Goal: Information Seeking & Learning: Learn about a topic

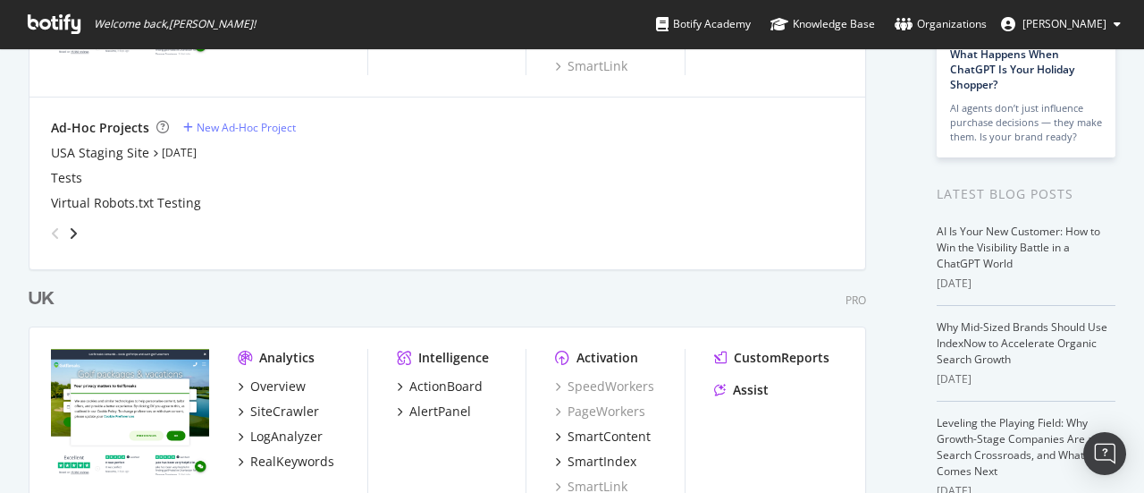
scroll to position [488, 0]
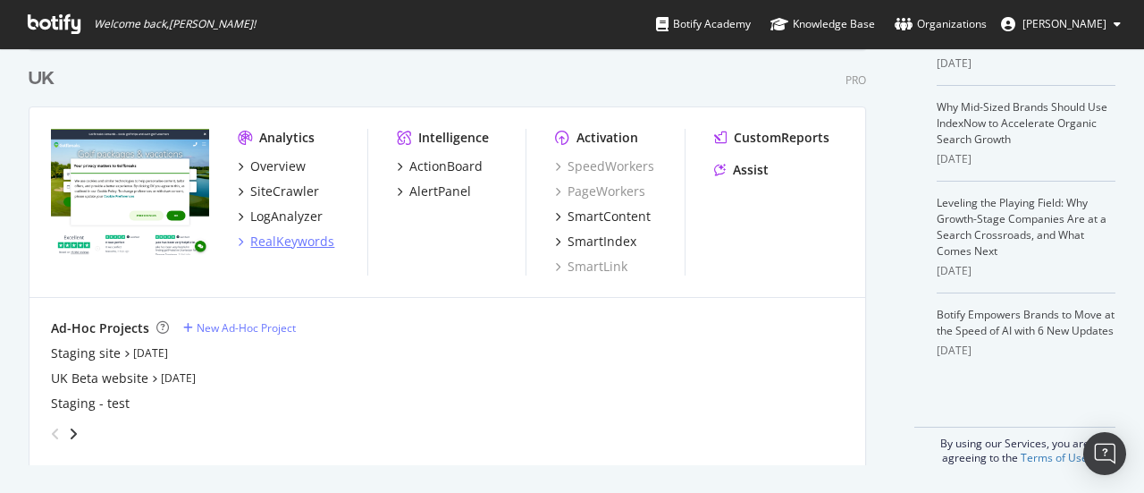
click at [304, 233] on div "RealKeywords" at bounding box center [292, 241] width 84 height 18
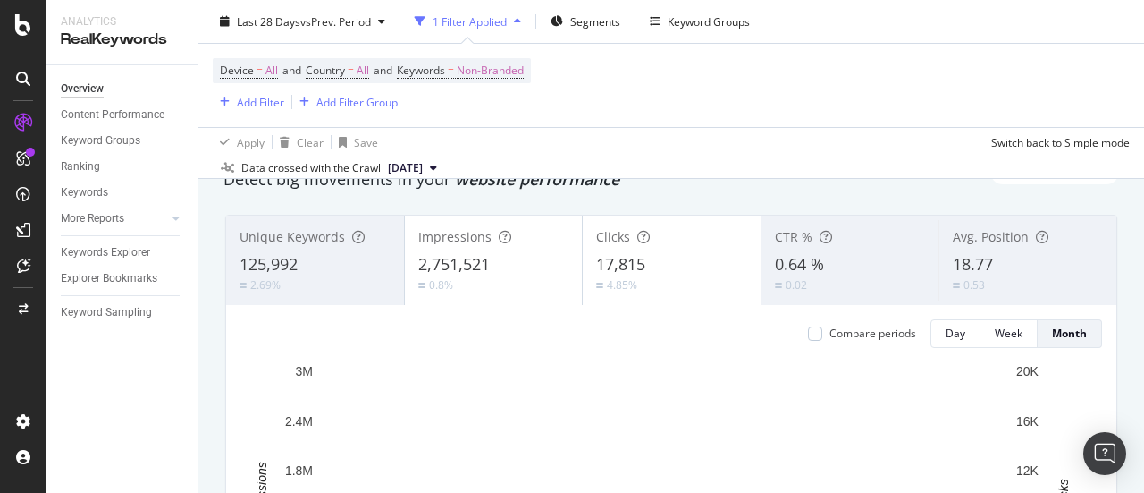
scroll to position [89, 0]
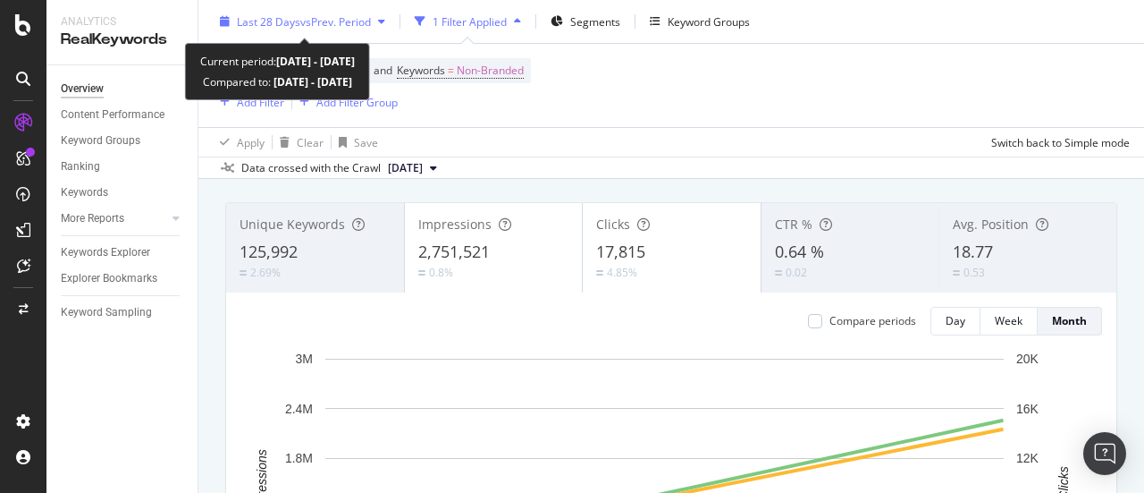
click at [334, 22] on span "vs Prev. Period" at bounding box center [335, 20] width 71 height 15
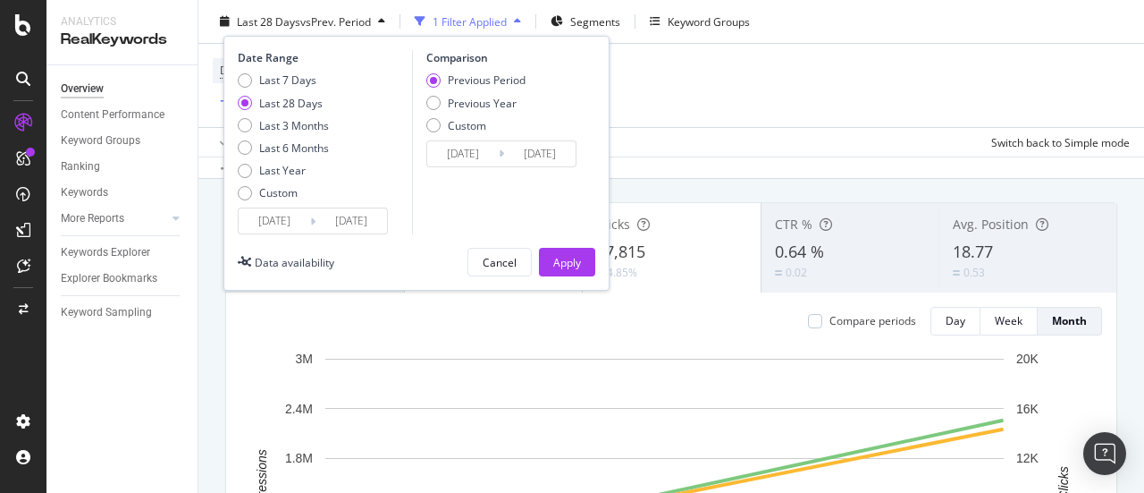
click at [290, 219] on input "2025/07/27" at bounding box center [275, 220] width 72 height 25
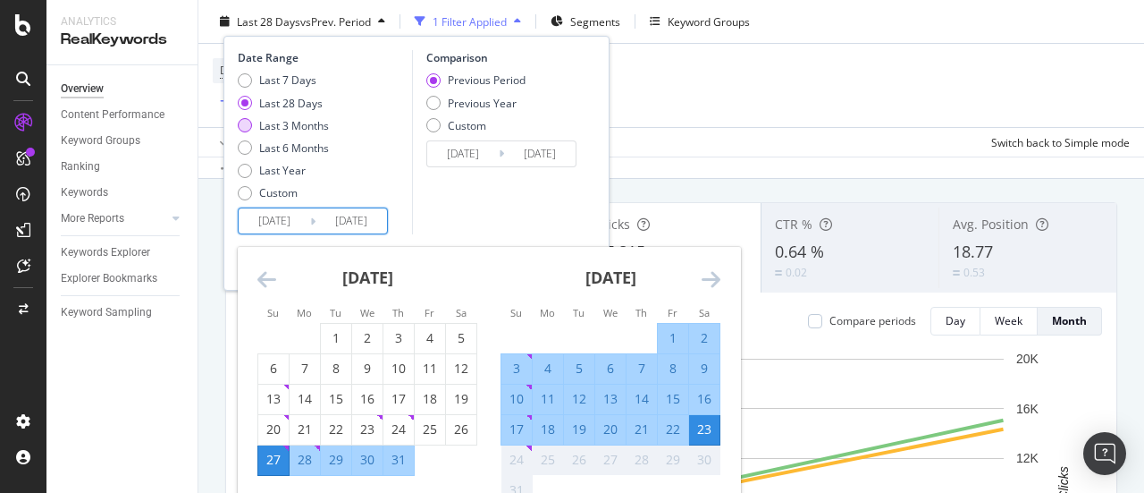
click at [304, 130] on div "Last 3 Months" at bounding box center [294, 124] width 70 height 15
type input "2025/05/24"
type input "2025/02/21"
type input "2025/05/23"
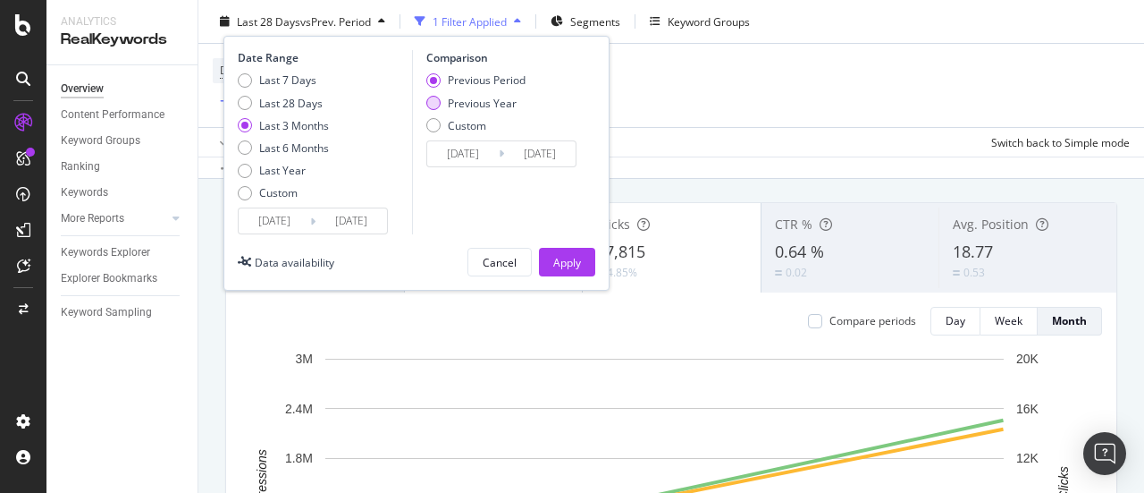
click at [509, 103] on div "Previous Year" at bounding box center [482, 102] width 69 height 15
type input "2024/05/25"
type input "2024/08/24"
click at [580, 257] on button "Apply" at bounding box center [567, 262] width 56 height 29
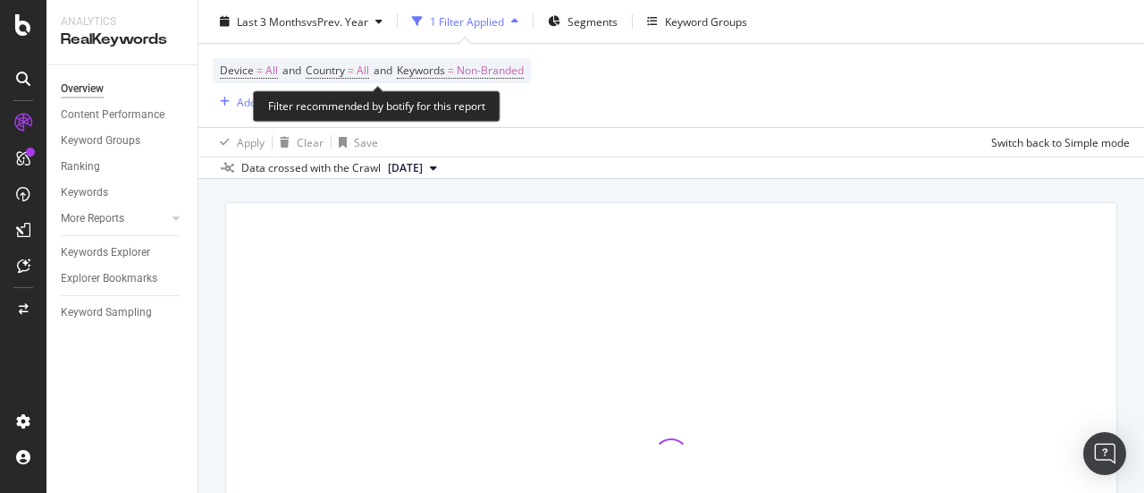
click at [479, 71] on span "Non-Branded" at bounding box center [490, 70] width 67 height 25
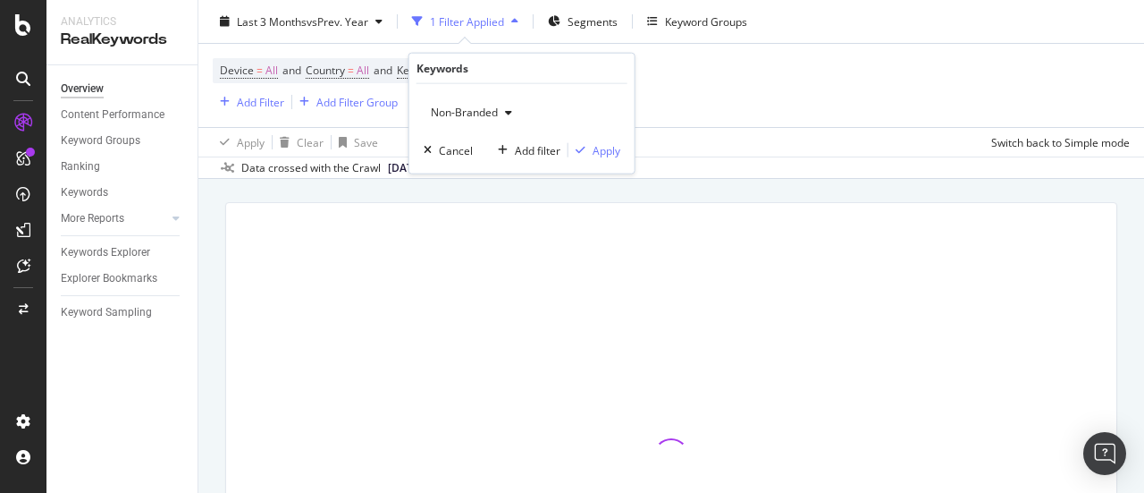
click at [508, 115] on icon "button" at bounding box center [508, 112] width 7 height 11
click at [469, 247] on div at bounding box center [671, 456] width 891 height 506
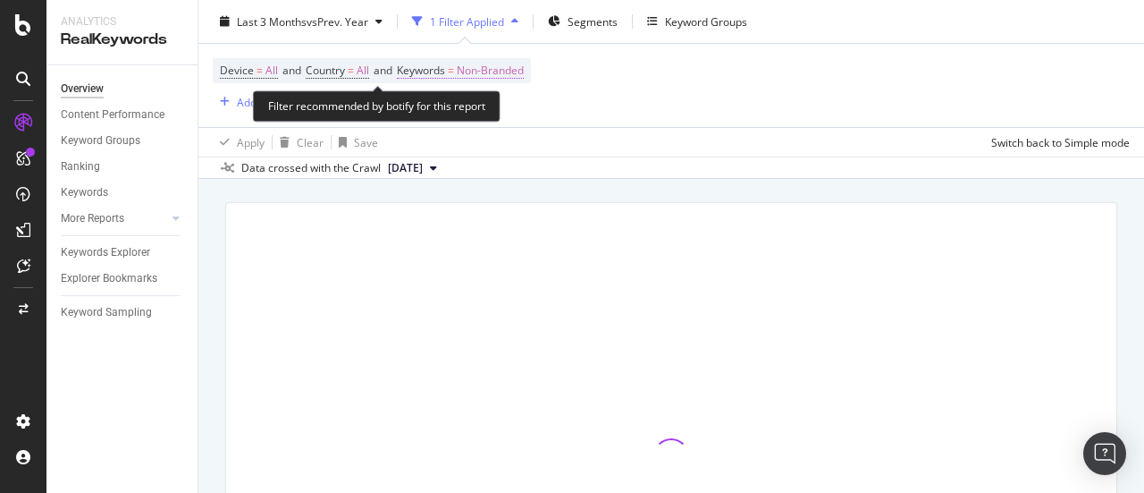
click at [499, 62] on span "Non-Branded" at bounding box center [490, 70] width 67 height 25
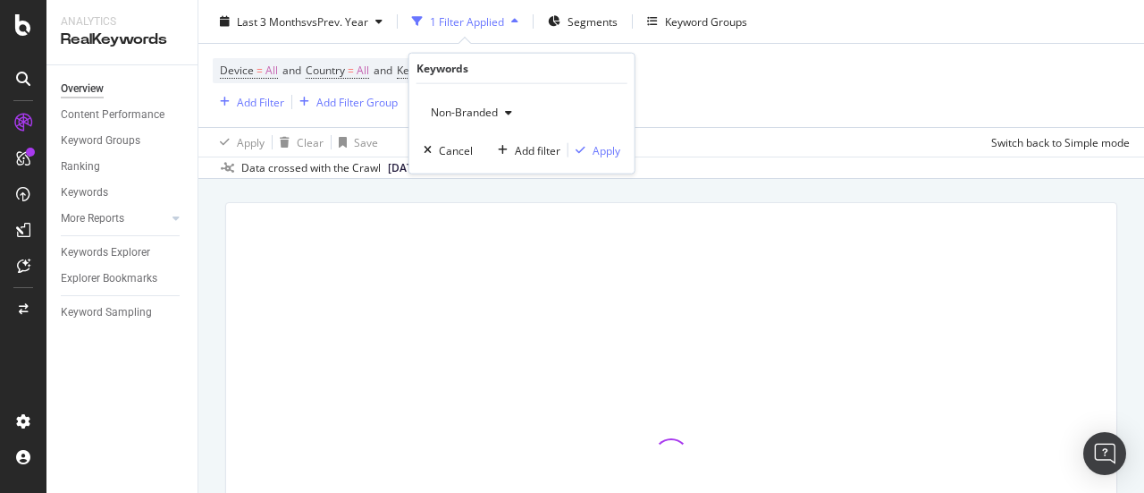
click at [483, 119] on span "Non-Branded" at bounding box center [461, 112] width 74 height 15
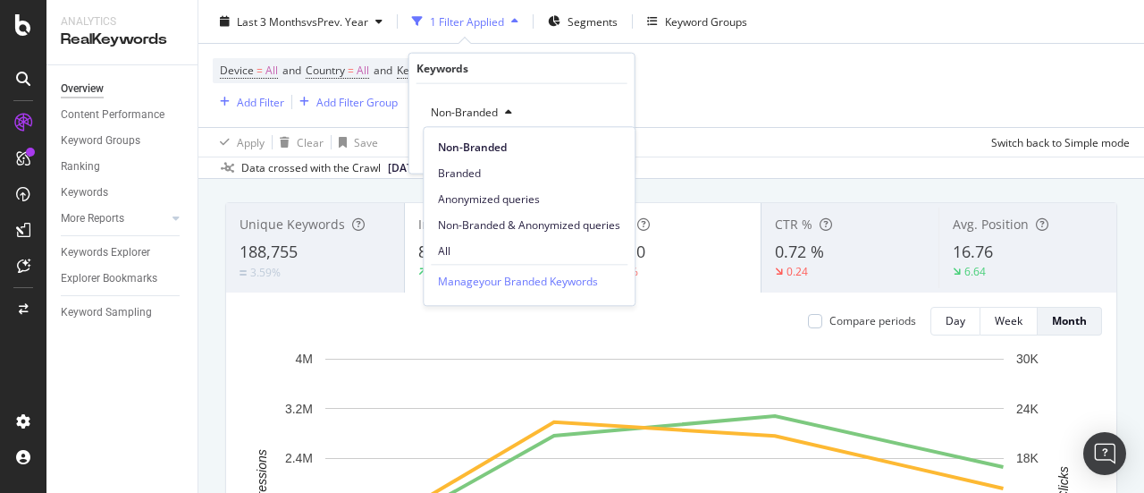
drag, startPoint x: 451, startPoint y: 244, endPoint x: 552, endPoint y: 189, distance: 115.2
click at [451, 243] on span "All" at bounding box center [529, 251] width 182 height 16
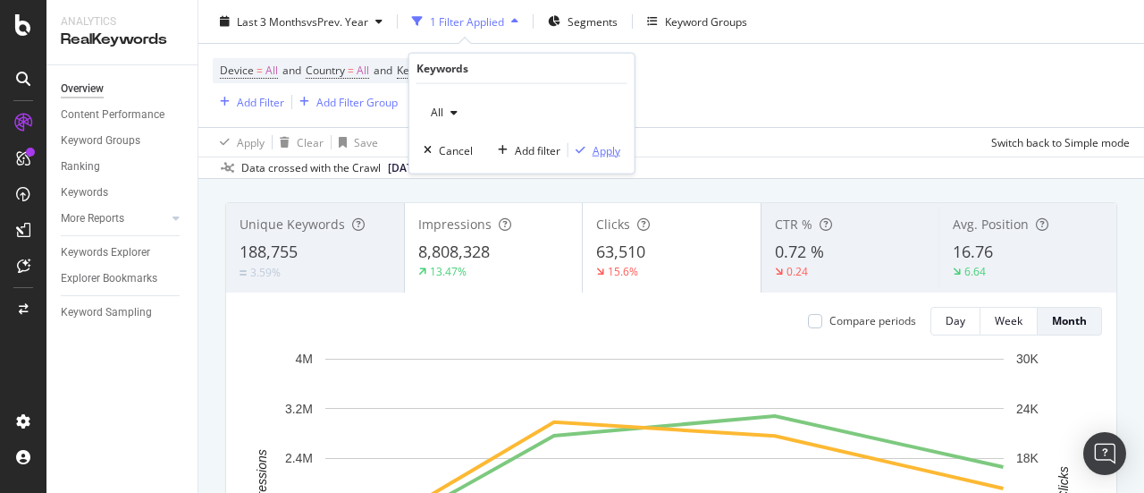
click at [599, 151] on div "Apply" at bounding box center [607, 149] width 28 height 15
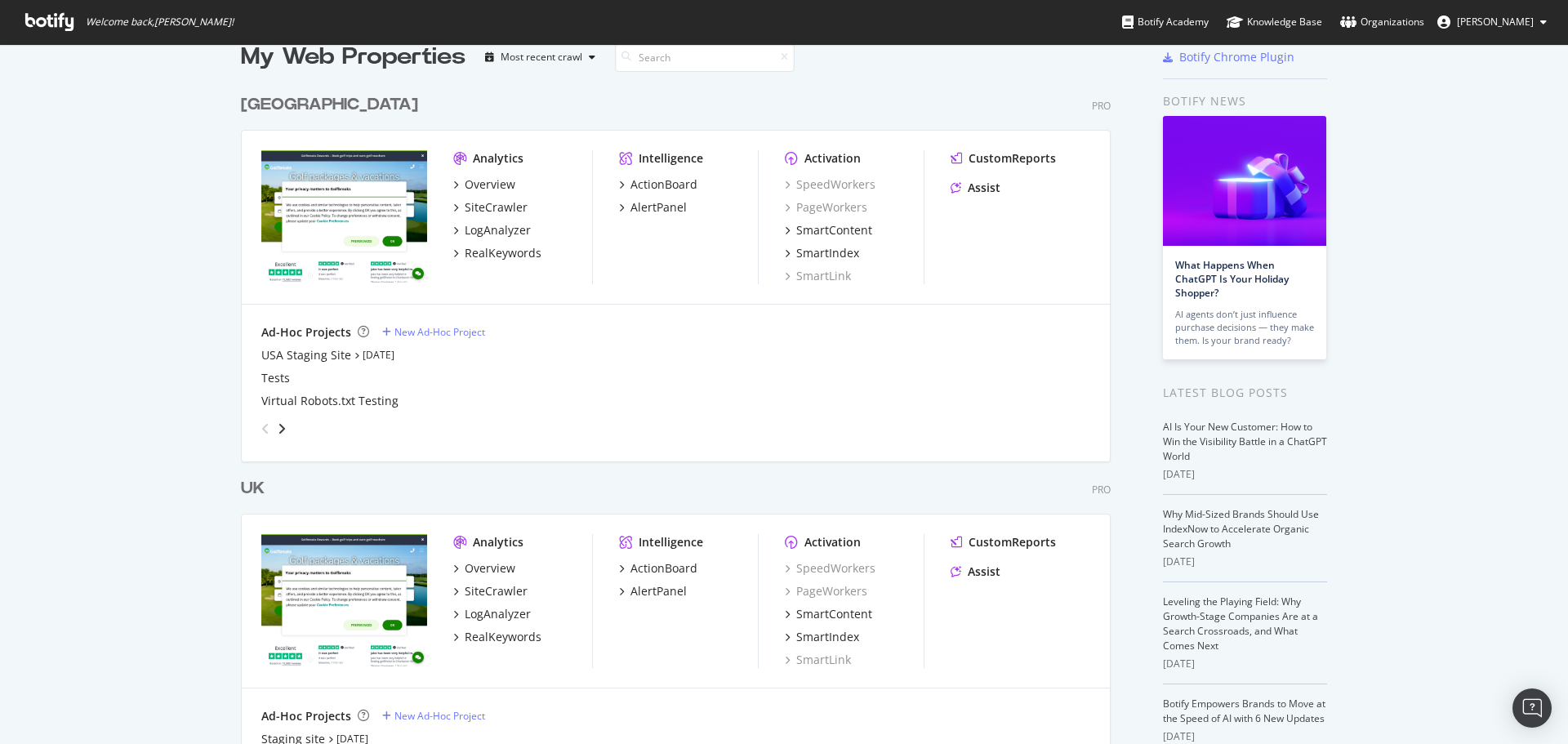
scroll to position [81, 0]
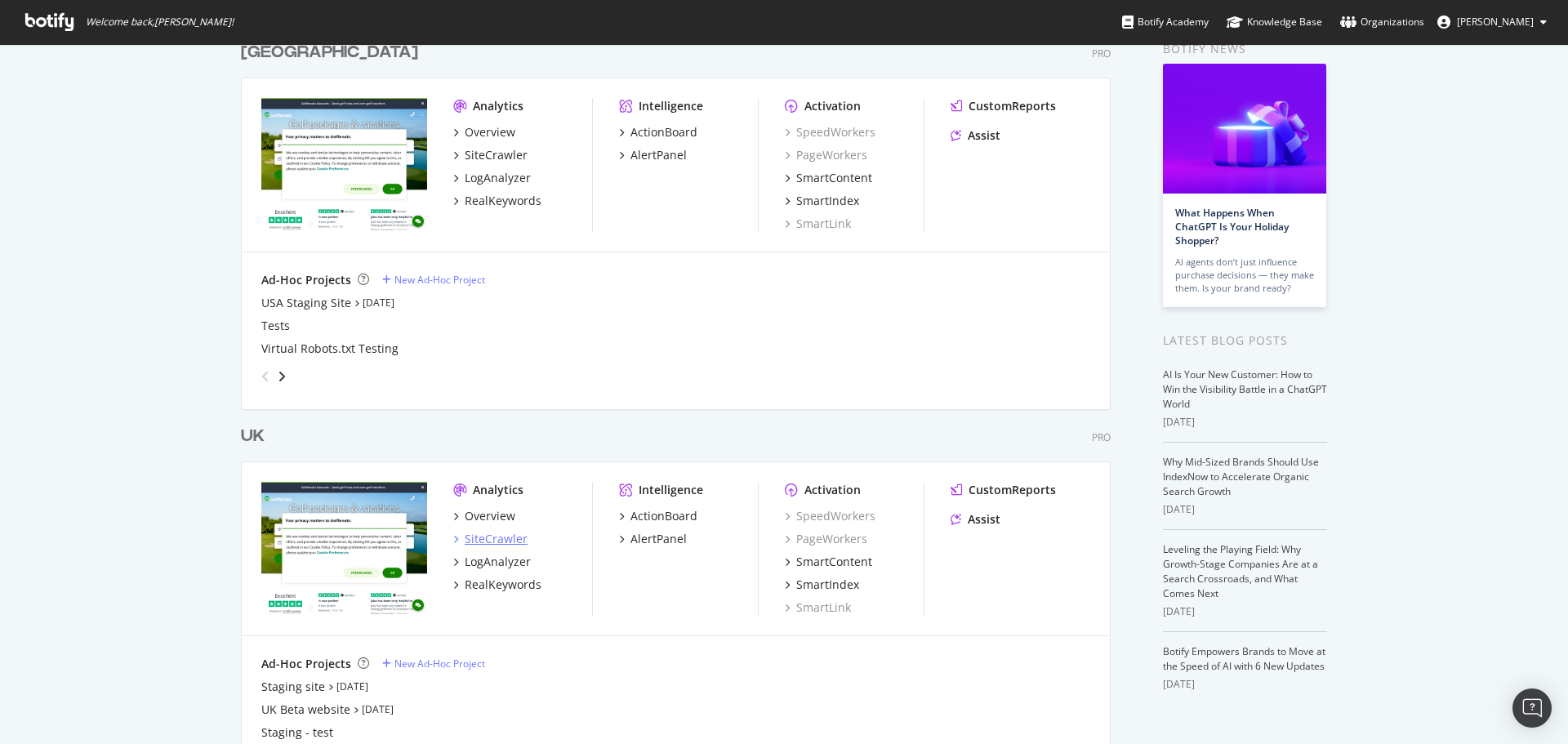
click at [482, 534] on div "SiteCrawler" at bounding box center [496, 539] width 63 height 16
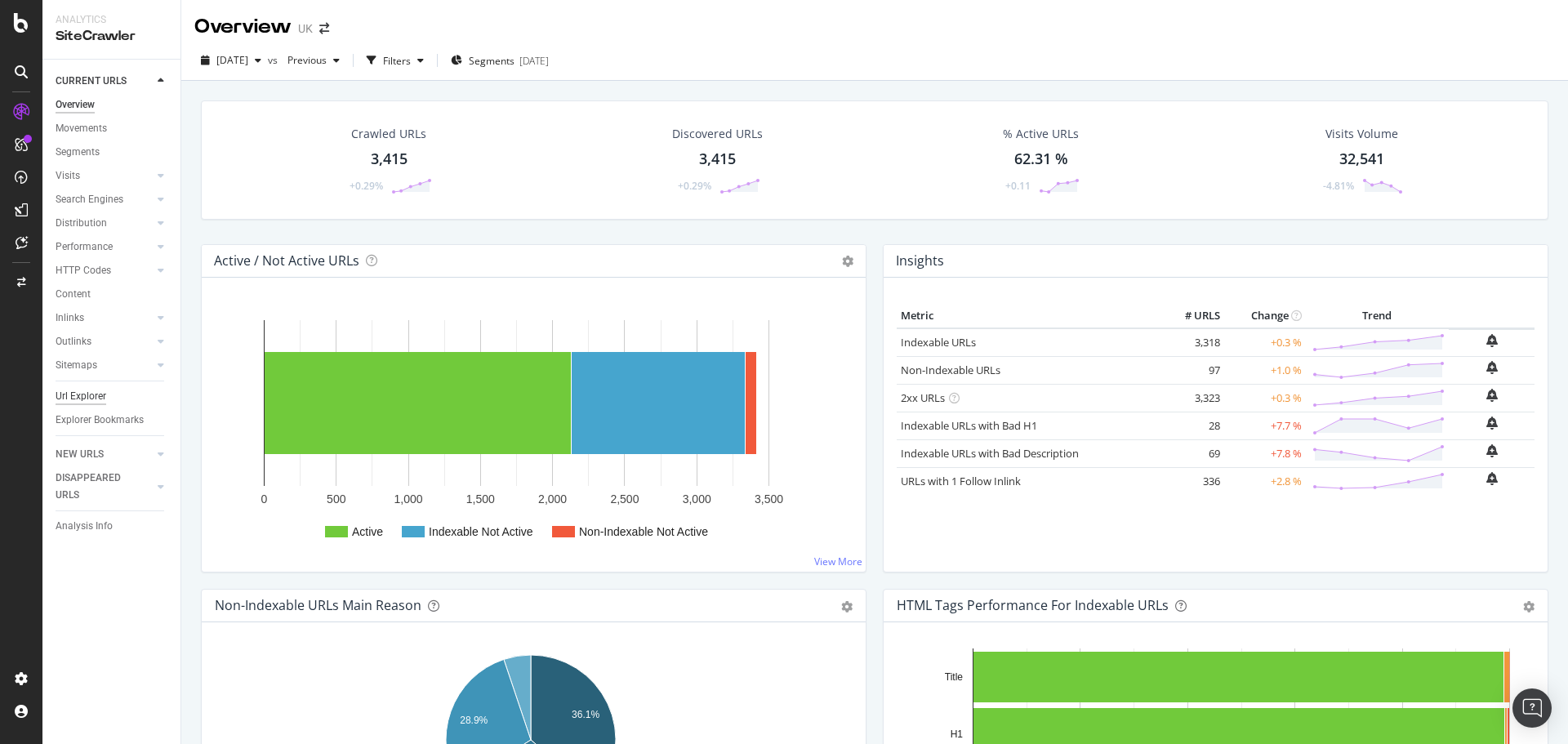
click at [89, 397] on div "Url Explorer" at bounding box center [80, 396] width 50 height 17
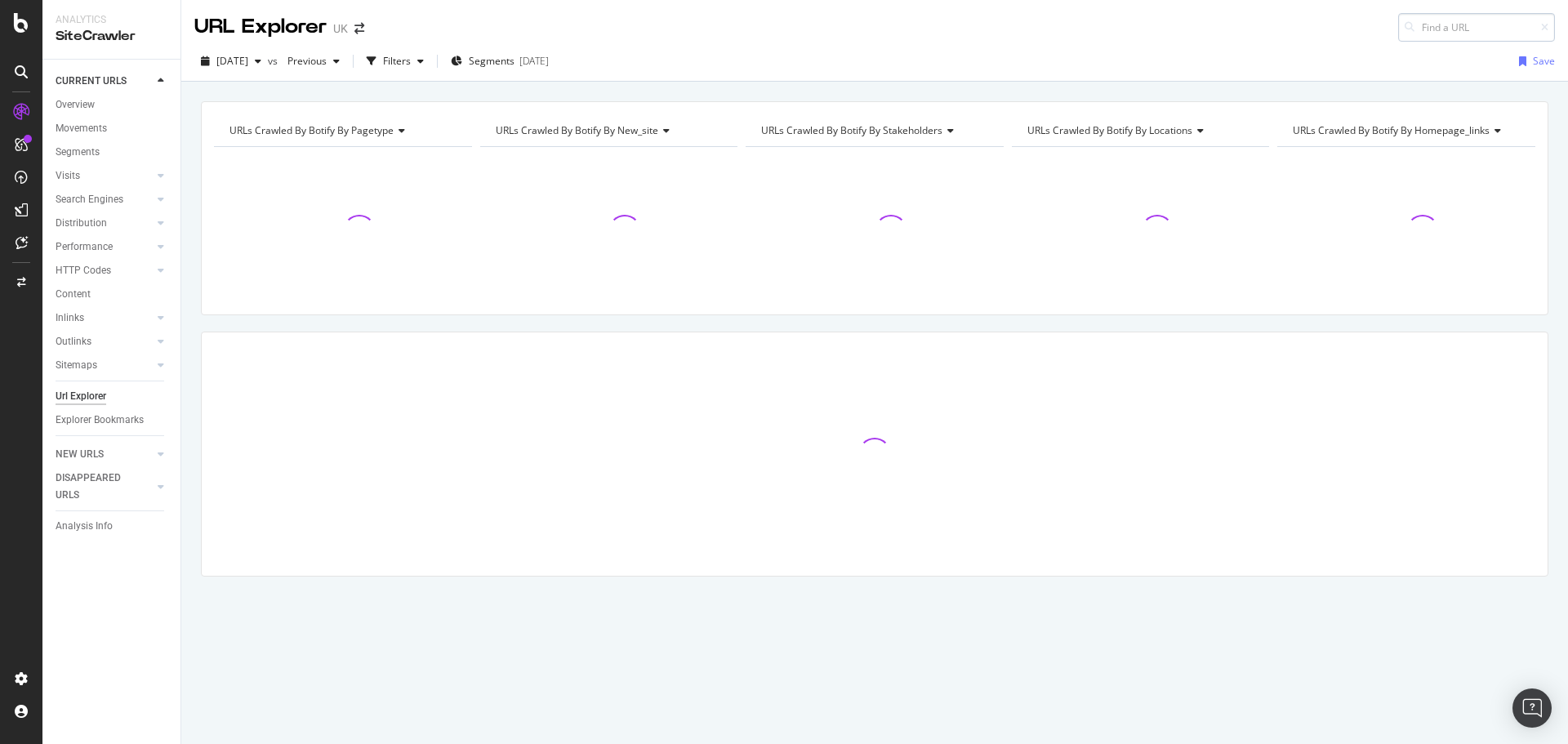
click at [1468, 21] on input at bounding box center [1477, 26] width 157 height 28
type input "open-2025"
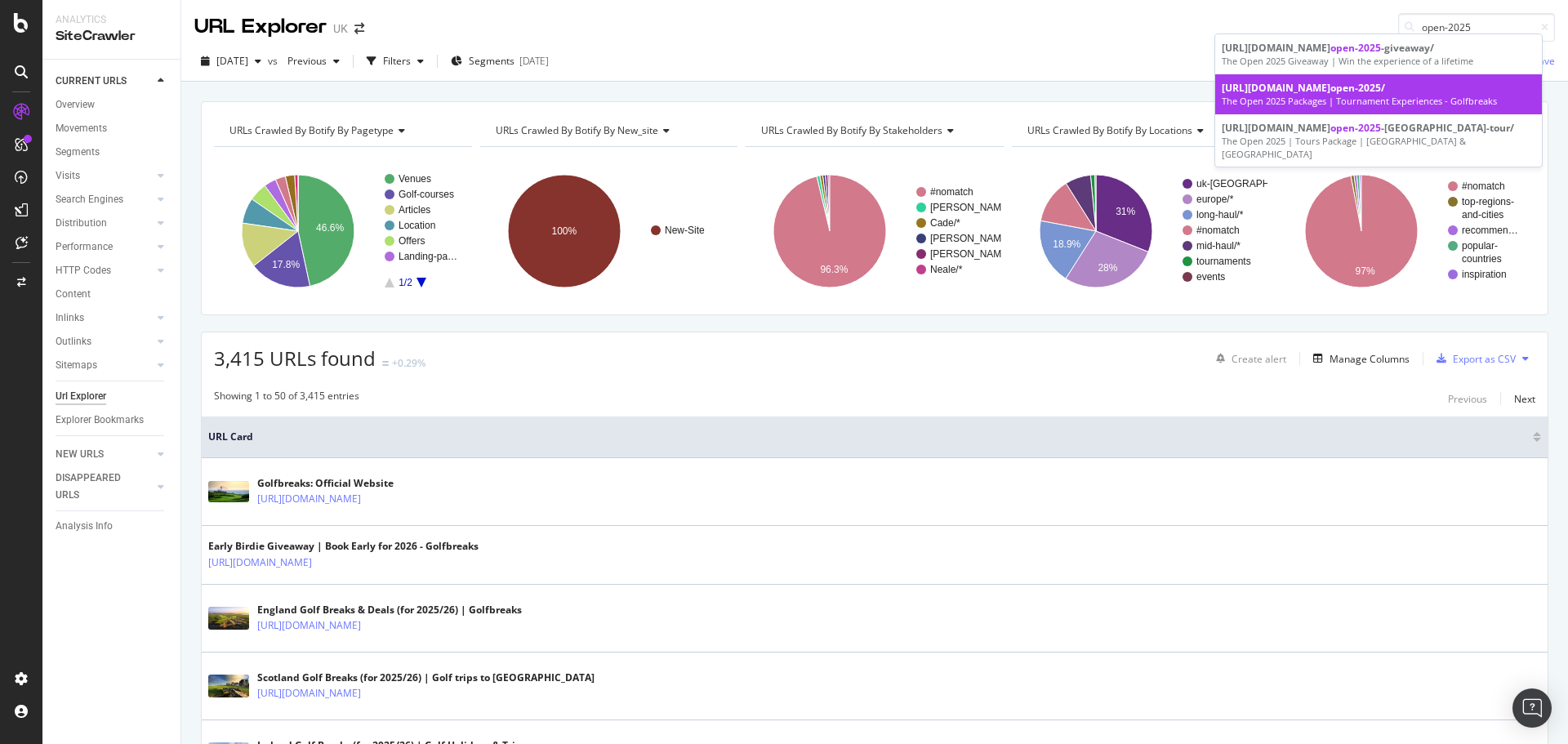
click at [1340, 95] on div "https://www.golfbreaks.com/en-gb/tournaments/the- open-2025 /" at bounding box center [1378, 88] width 313 height 14
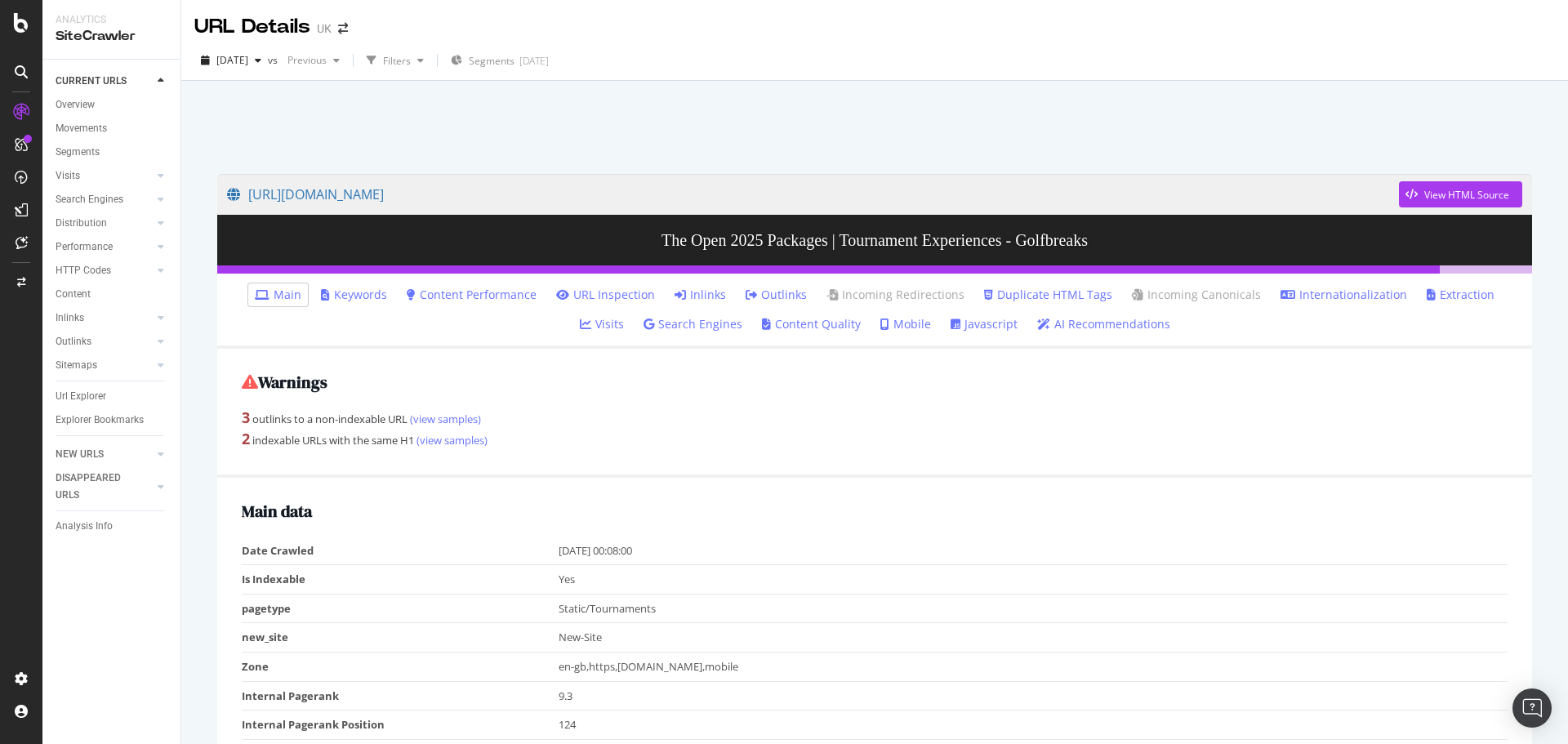
click at [690, 288] on link "Inlinks" at bounding box center [700, 295] width 51 height 16
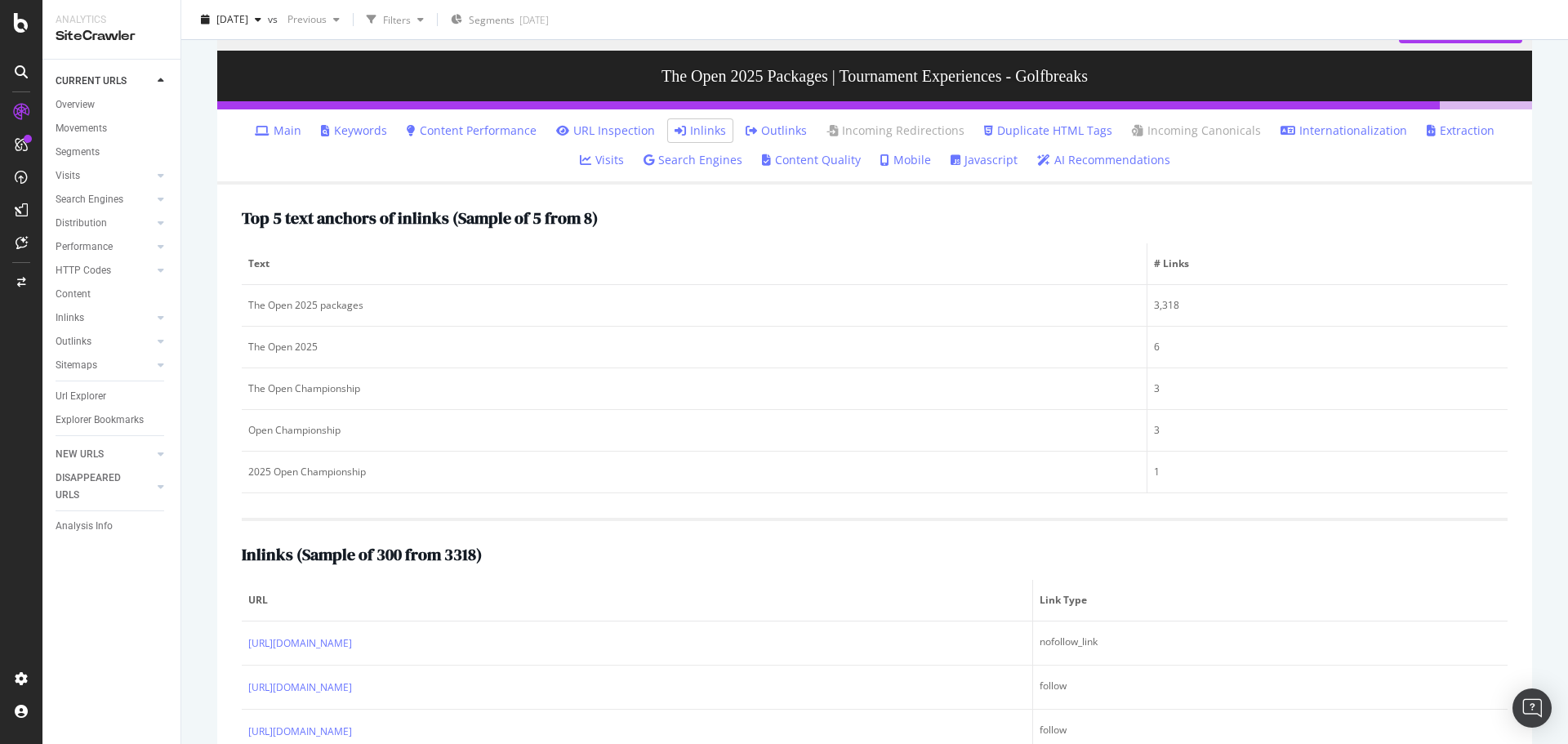
scroll to position [163, 0]
